Goal: Task Accomplishment & Management: Manage account settings

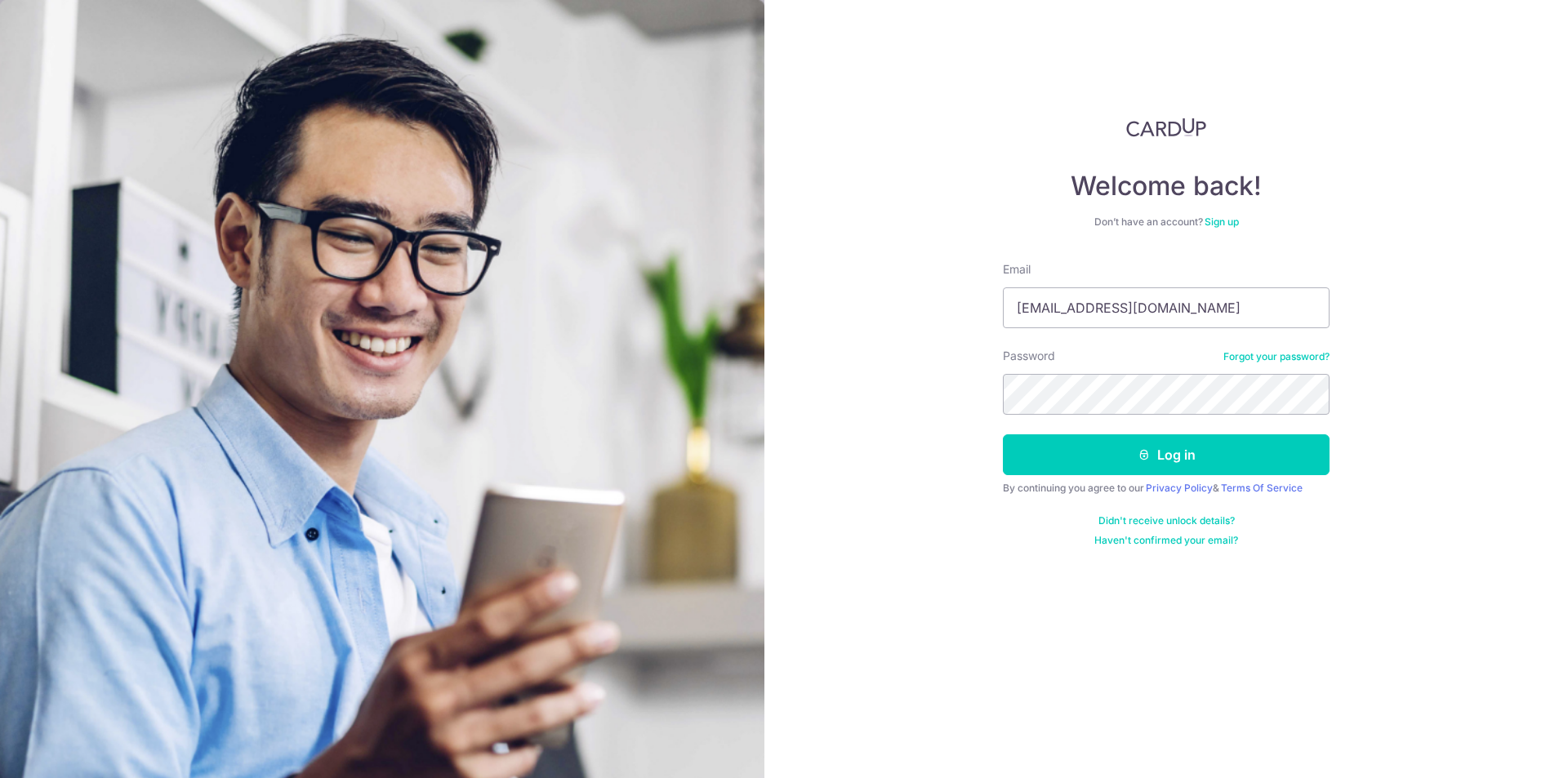
click at [1003, 434] on button "Log in" at bounding box center [1166, 454] width 327 height 41
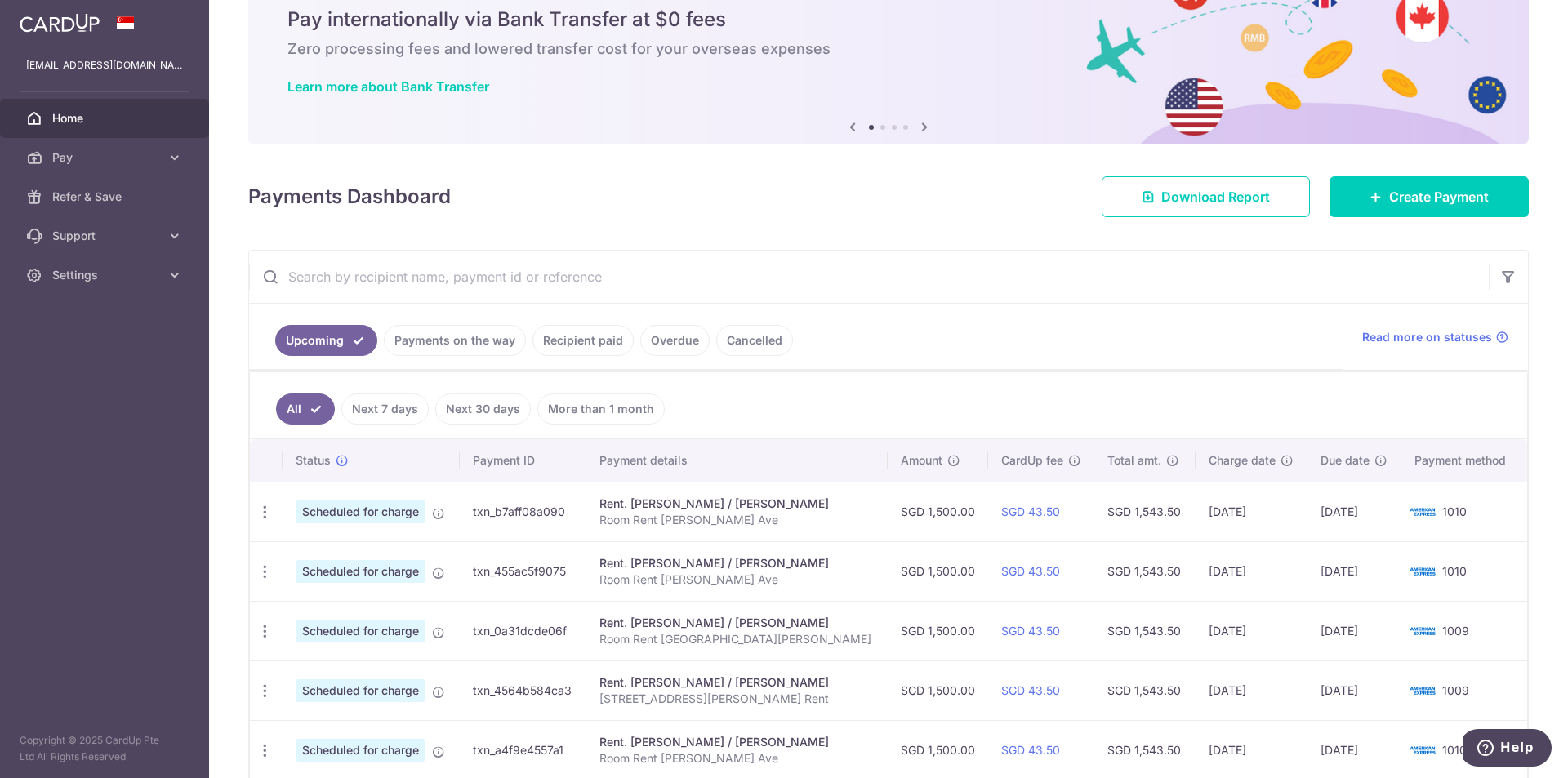
scroll to position [164, 0]
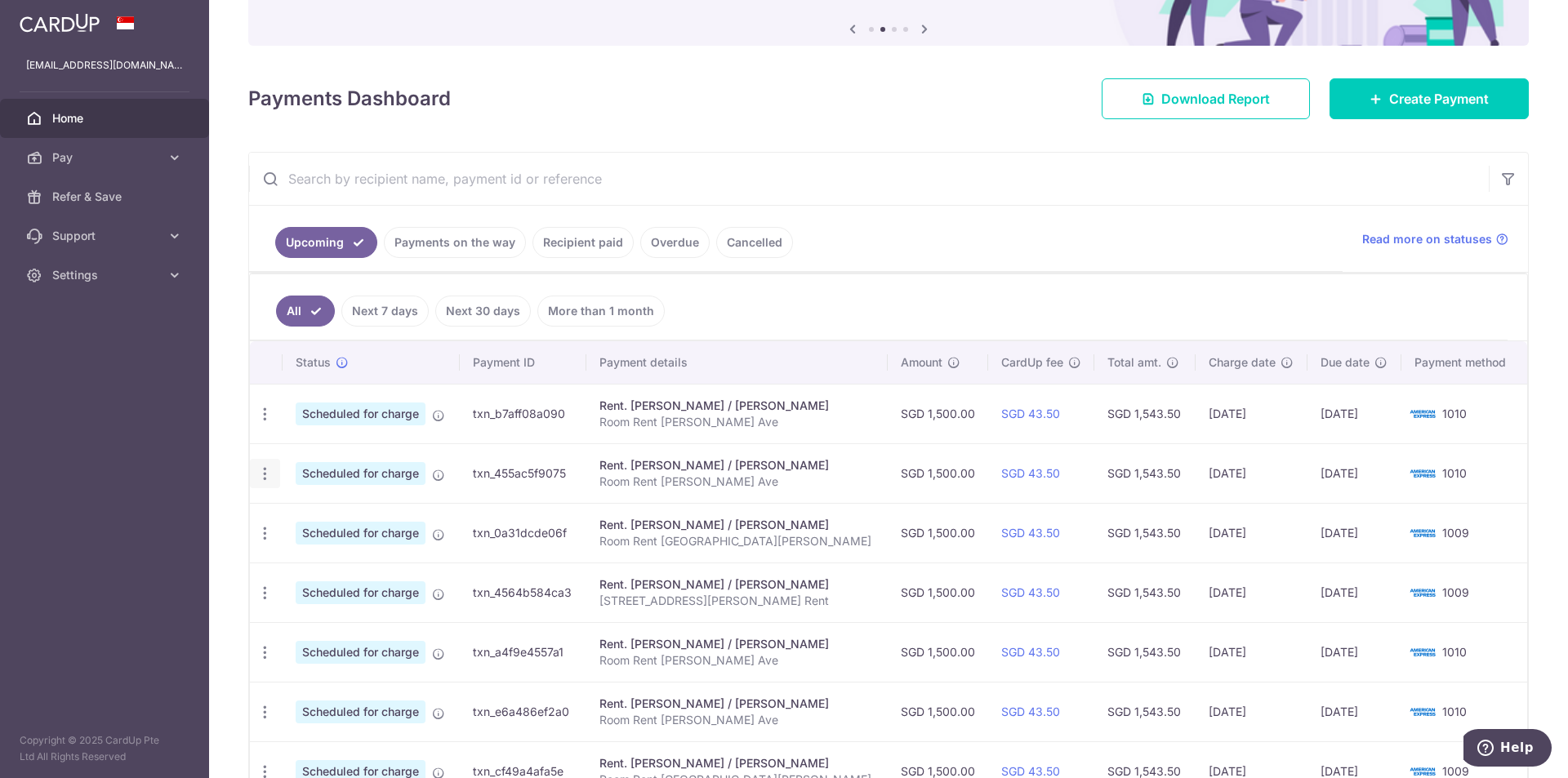
click at [260, 475] on icon "button" at bounding box center [265, 474] width 17 height 17
click at [326, 516] on span "Update payment" at bounding box center [352, 519] width 111 height 20
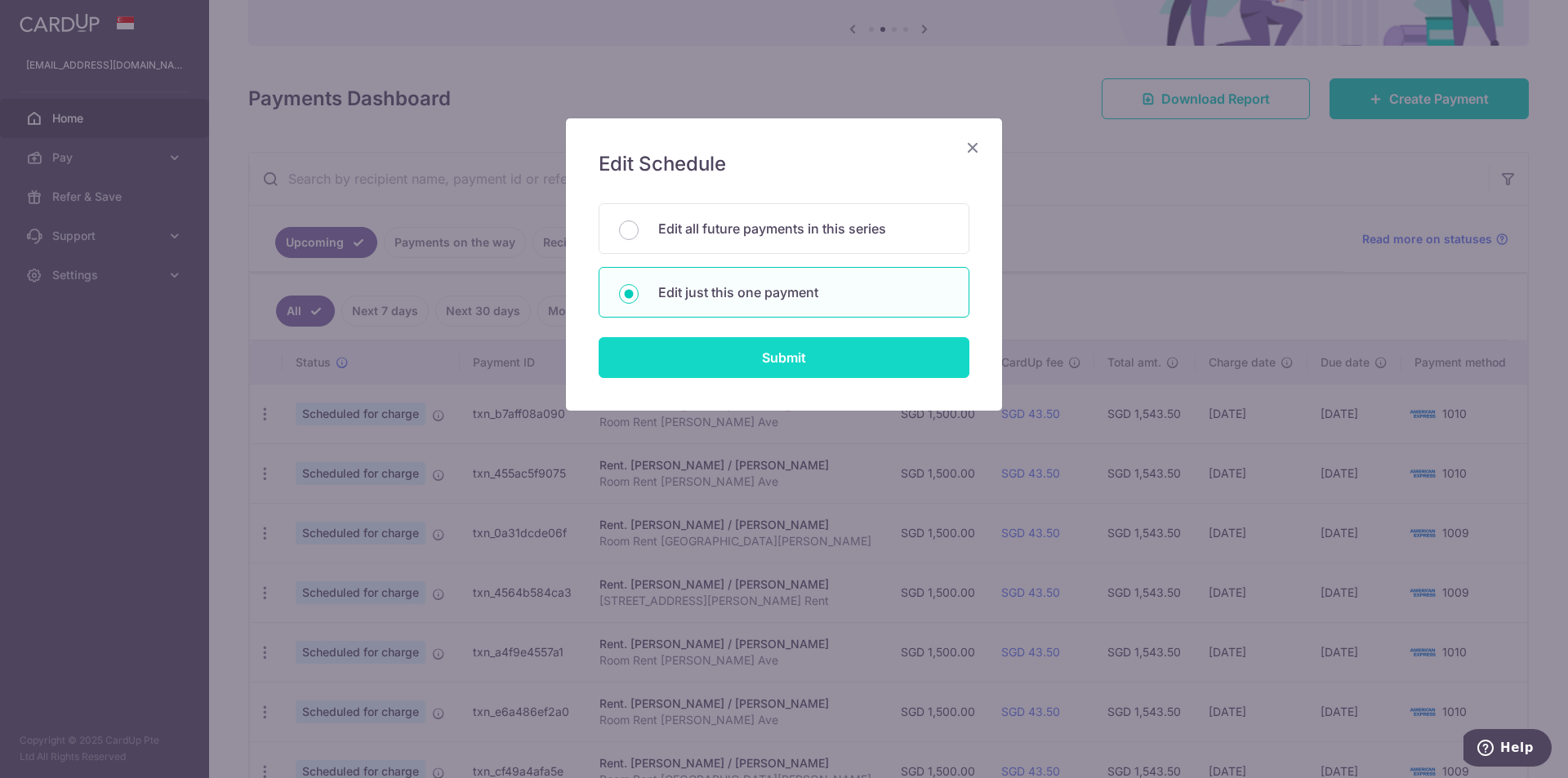
click at [774, 347] on input "Submit" at bounding box center [784, 358] width 370 height 41
radio input "true"
type input "1,500.00"
type input "12/09/2025"
type input "Room Rent John Sims Ave"
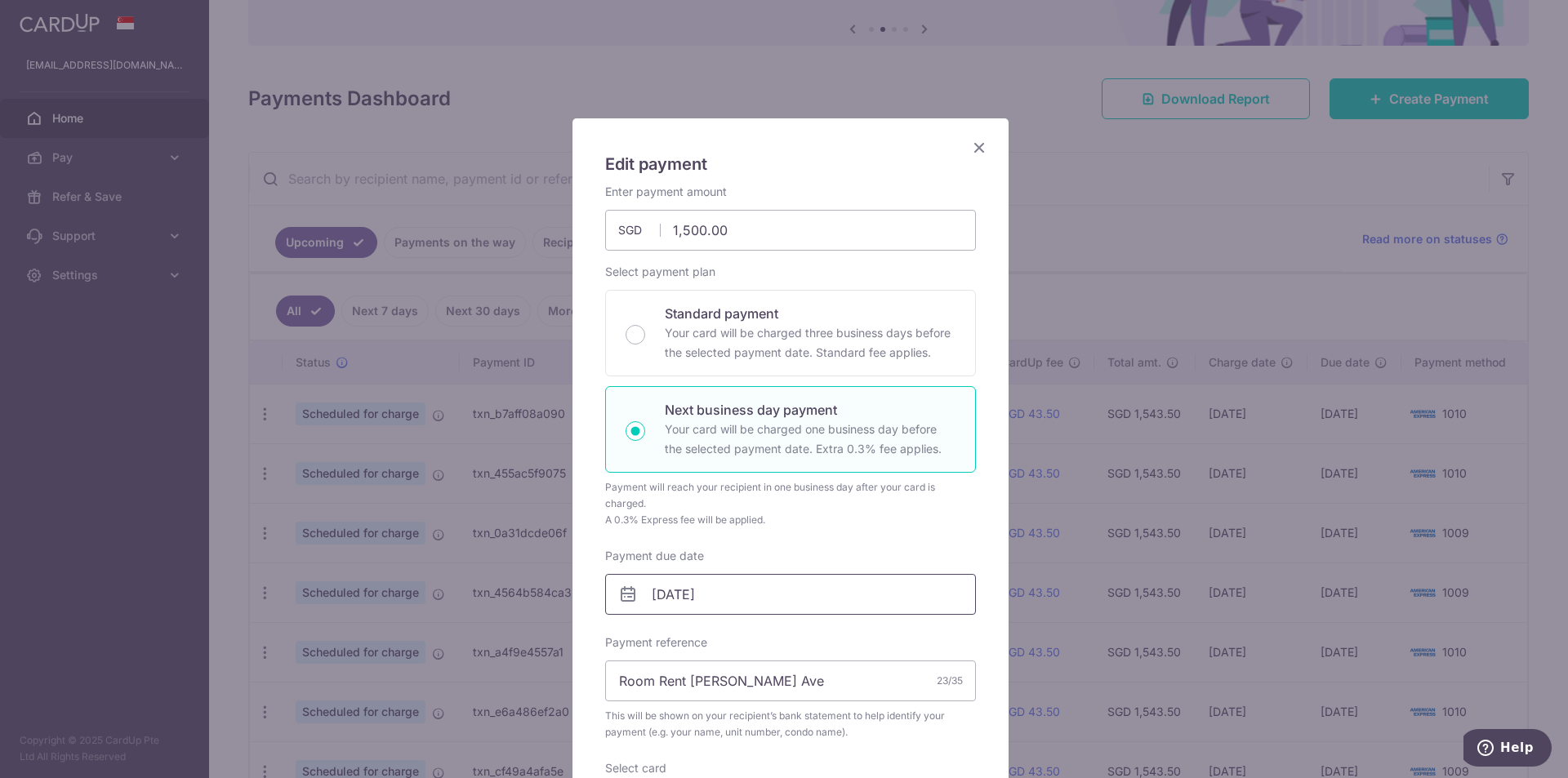
click at [684, 593] on input "12/09/2025" at bounding box center [790, 594] width 370 height 41
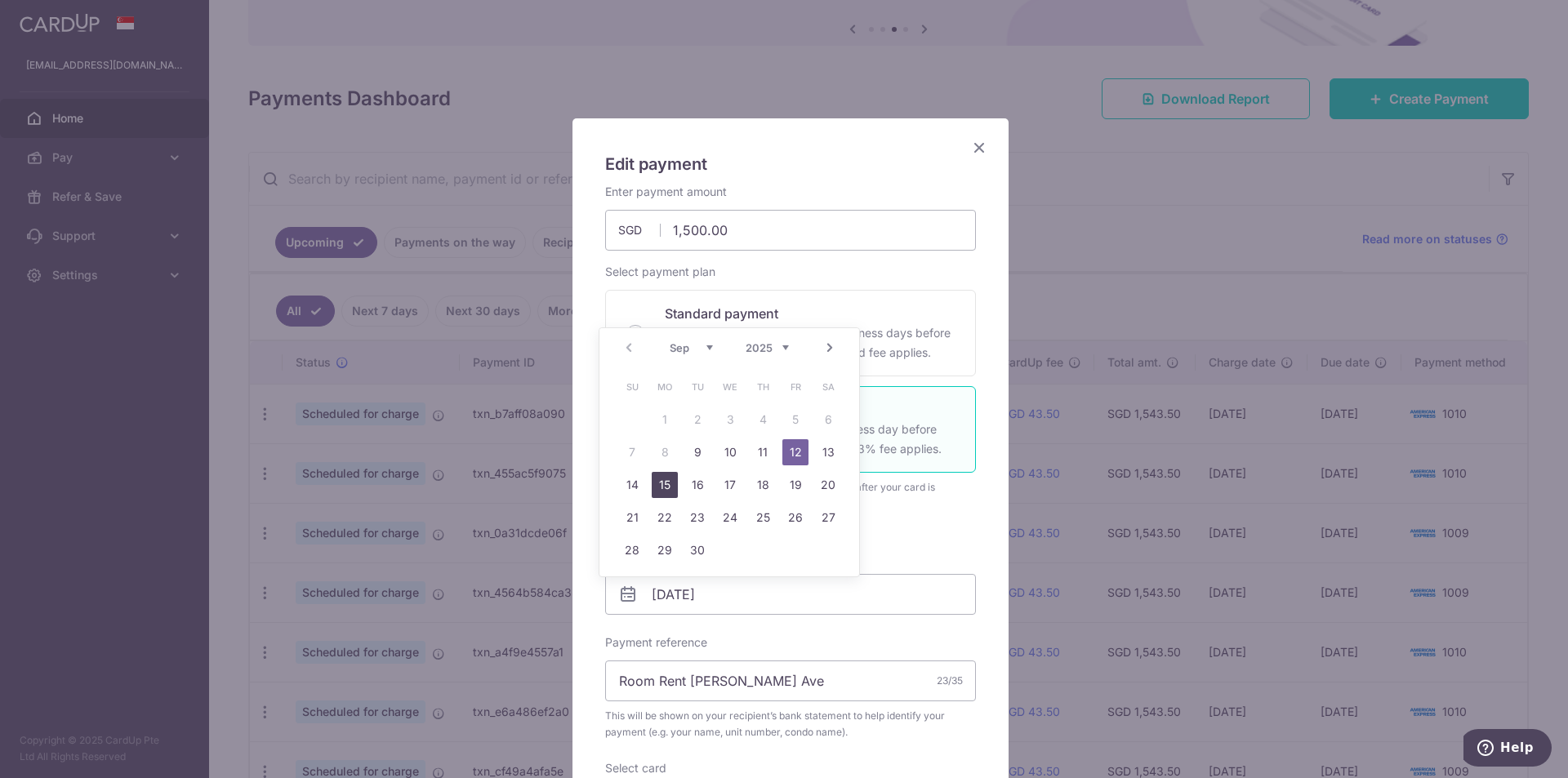
click at [663, 481] on link "15" at bounding box center [664, 485] width 26 height 26
type input "15/09/2025"
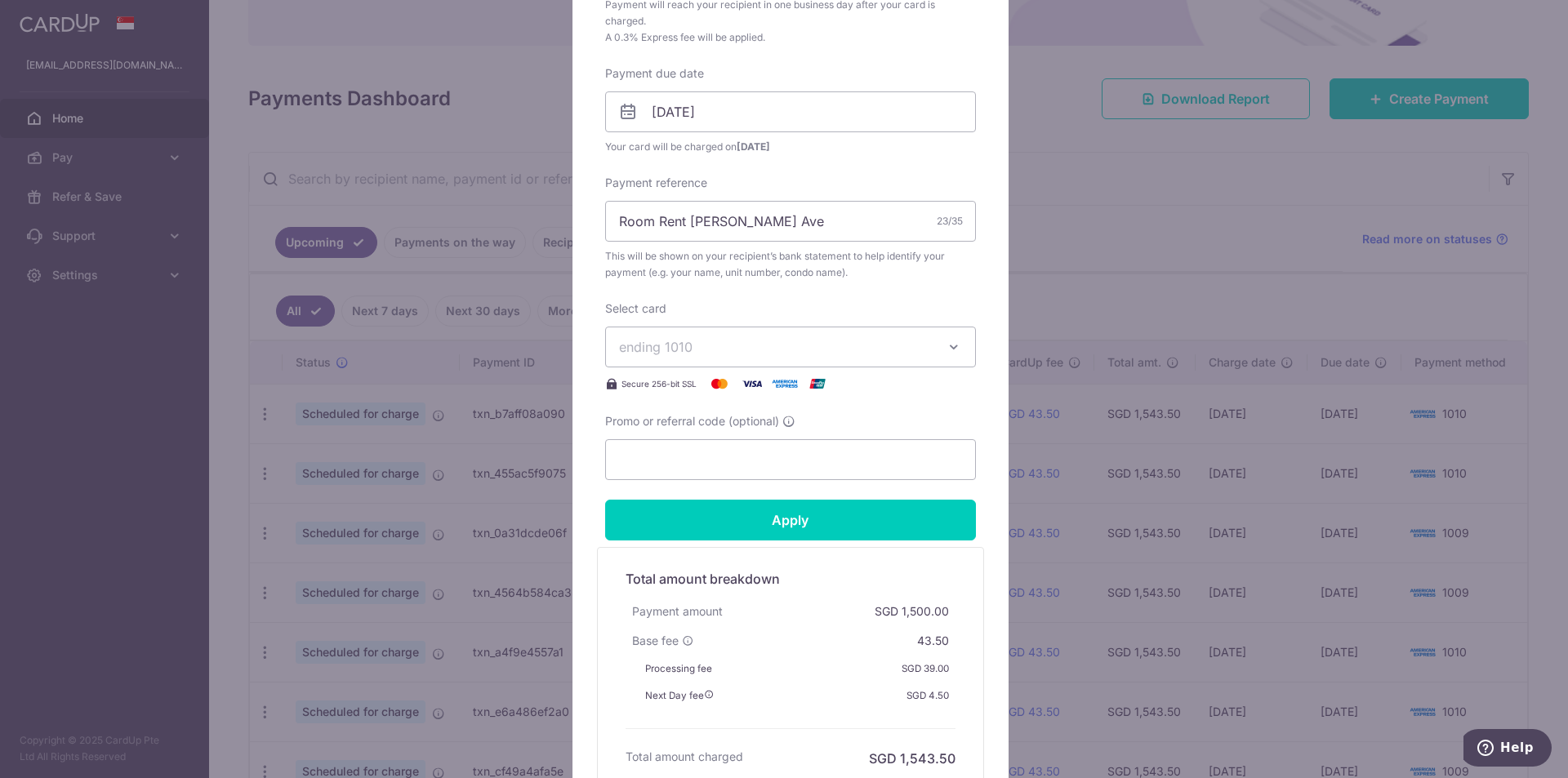
scroll to position [490, 0]
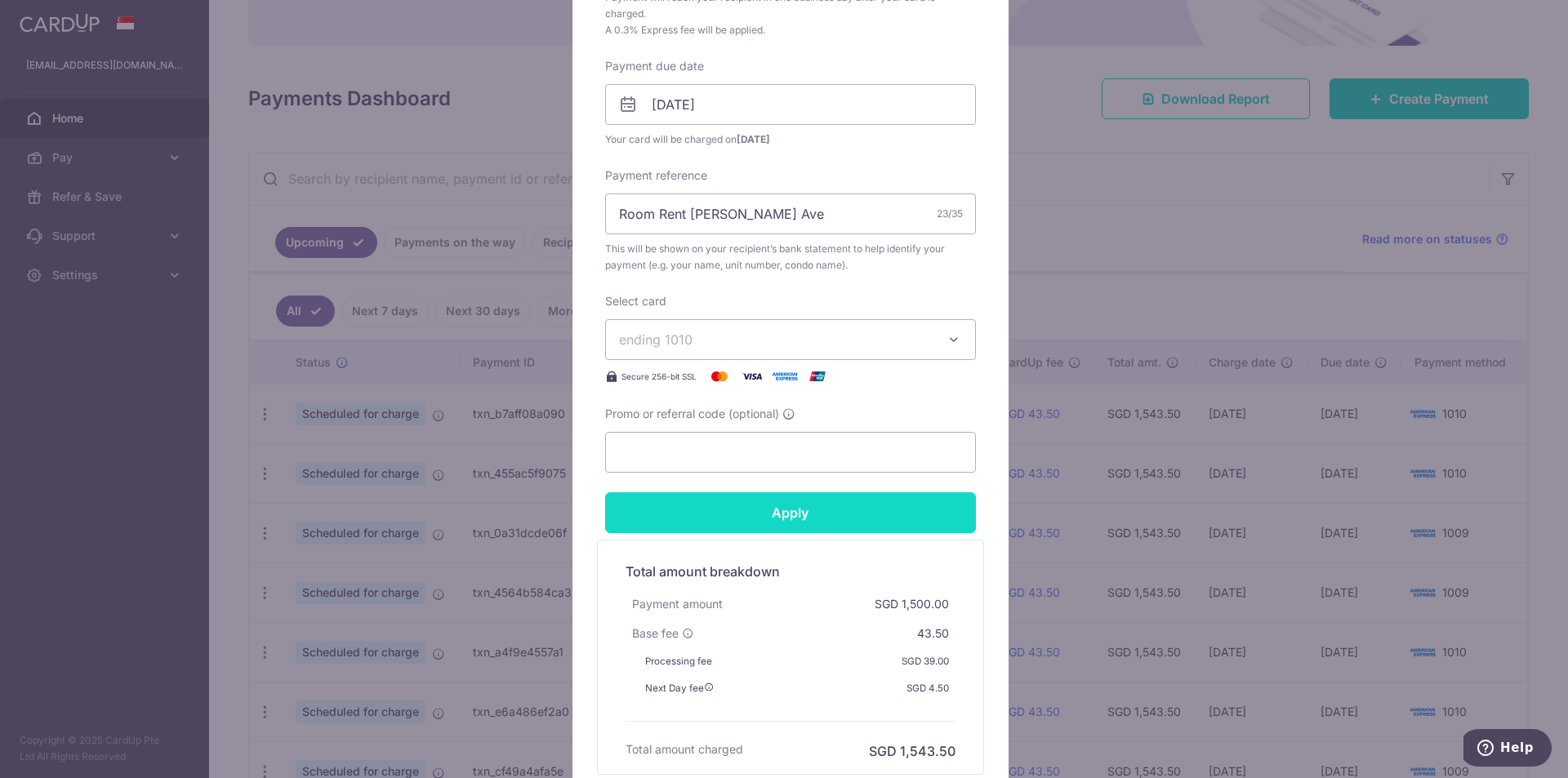
click at [769, 519] on input "Apply" at bounding box center [790, 512] width 370 height 41
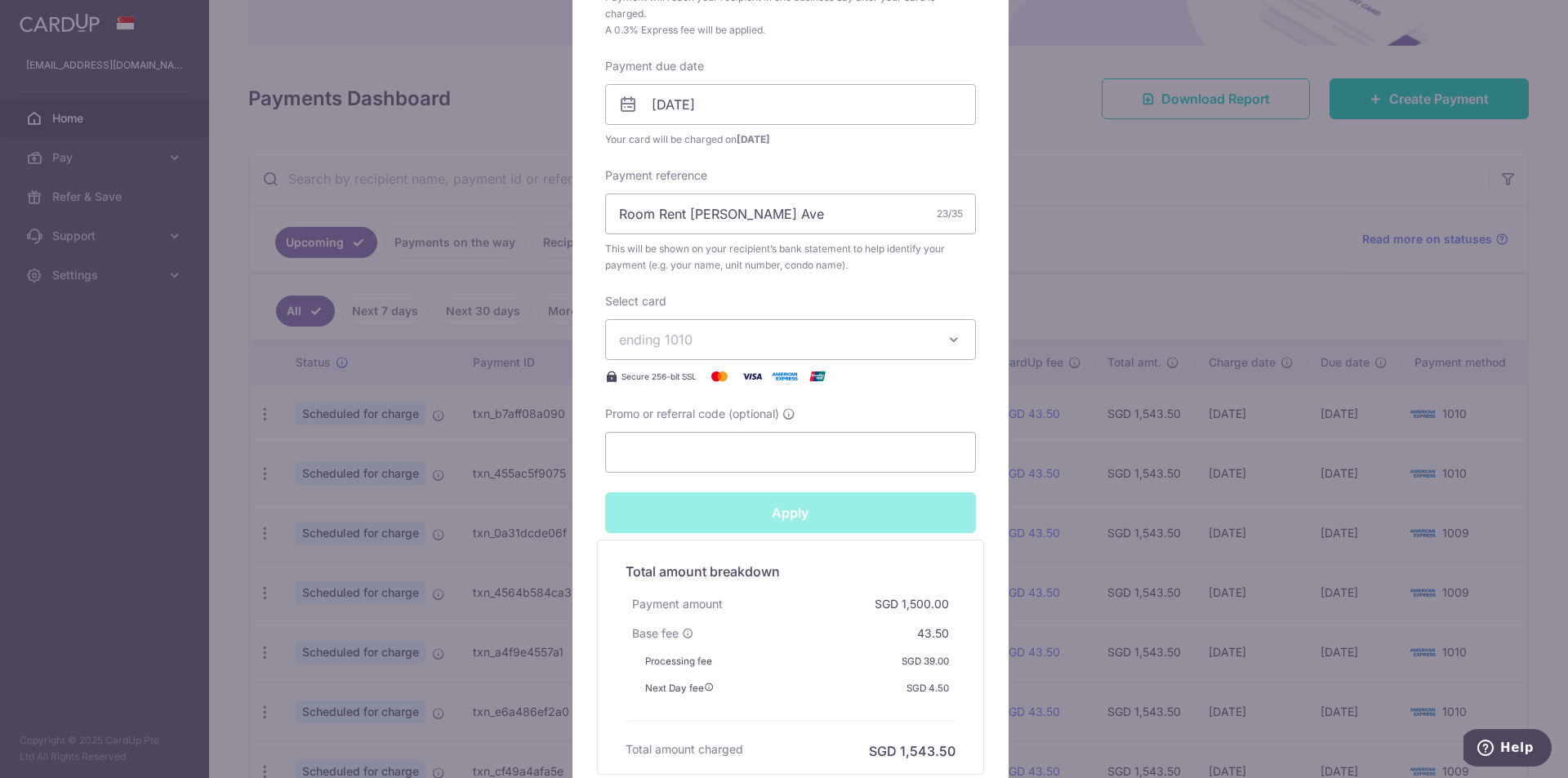
type input "Successfully Applied"
click at [1160, 227] on div "Edit payment By clicking apply, you will make changes to all payments to Semera…" at bounding box center [784, 389] width 1568 height 778
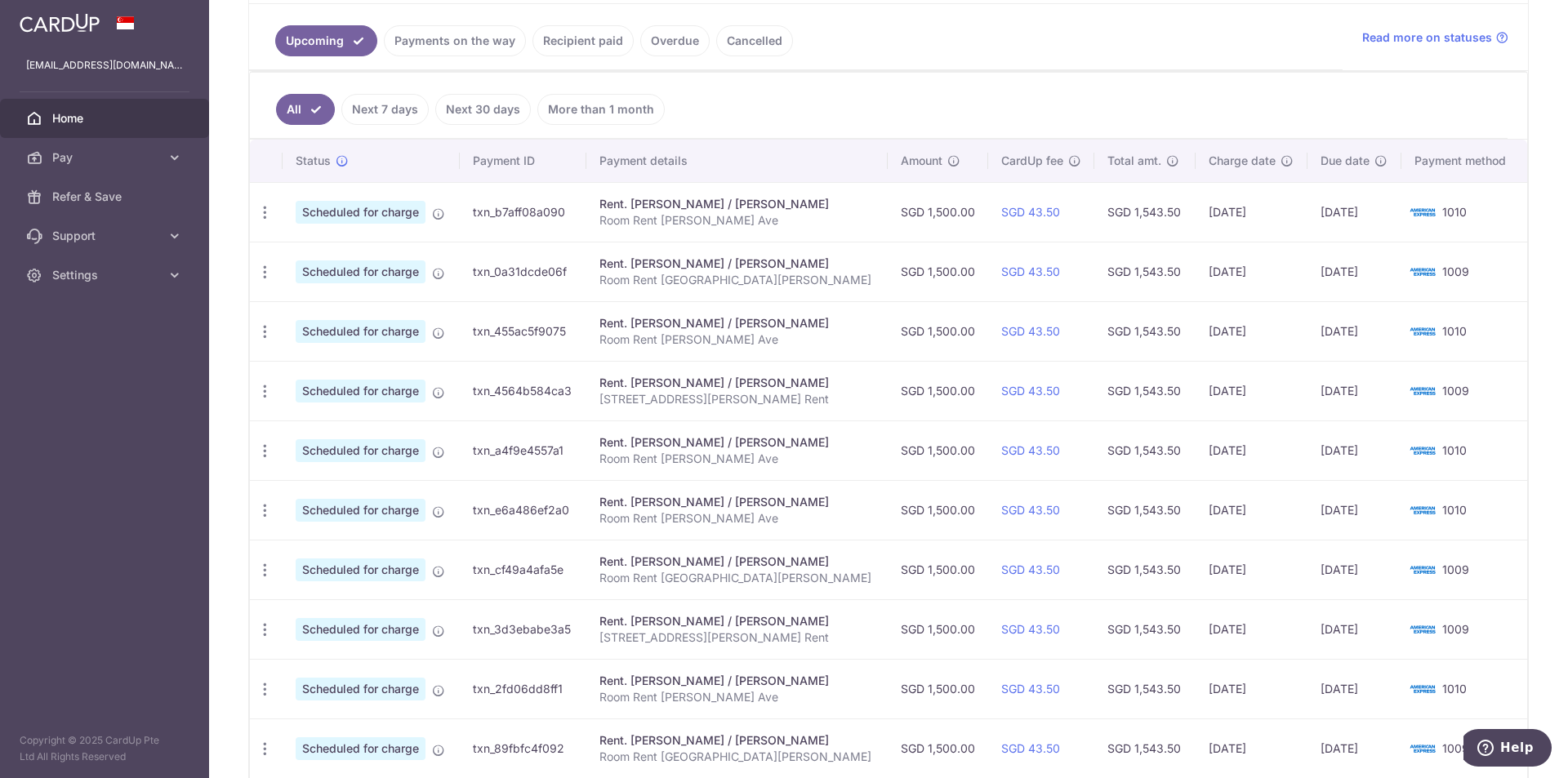
scroll to position [239, 0]
